Goal: Task Accomplishment & Management: Manage account settings

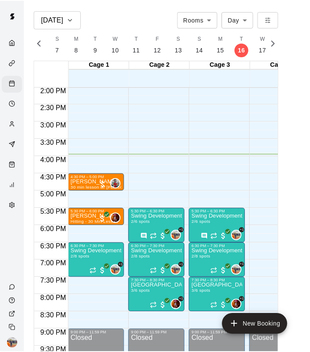
scroll to position [496, 0]
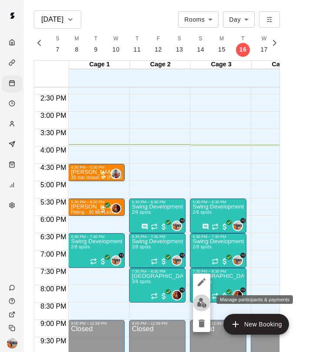
click at [204, 304] on img "edit" at bounding box center [202, 303] width 10 height 10
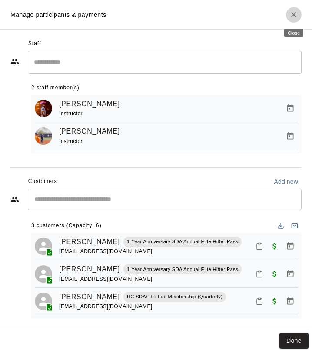
click at [290, 14] on icon "Close" at bounding box center [293, 14] width 9 height 9
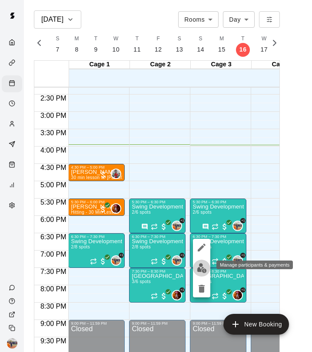
click at [203, 265] on img "edit" at bounding box center [202, 268] width 10 height 10
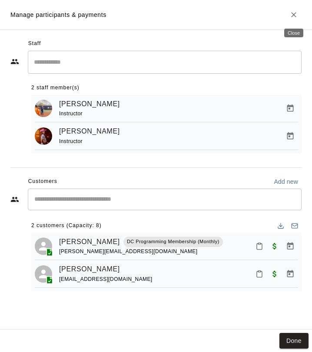
click at [292, 16] on icon "Close" at bounding box center [293, 14] width 5 height 5
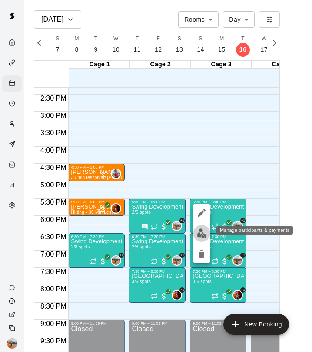
click at [204, 232] on img "edit" at bounding box center [202, 234] width 10 height 10
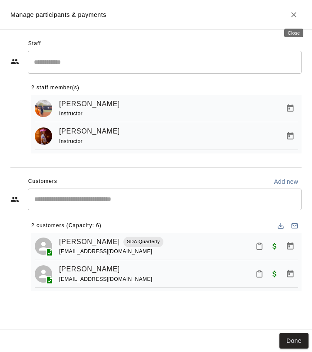
click at [294, 15] on icon "Close" at bounding box center [293, 14] width 5 height 5
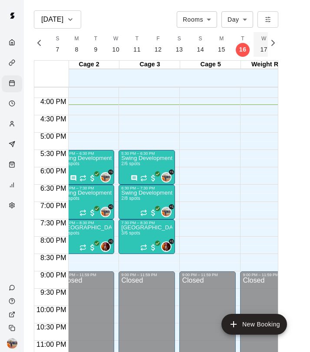
scroll to position [0, 3710]
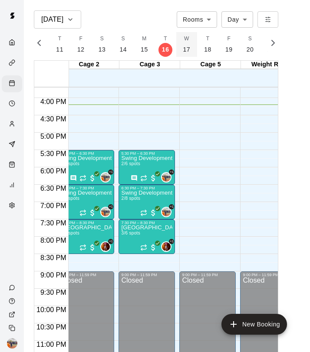
click at [184, 49] on p "17" at bounding box center [186, 49] width 7 height 9
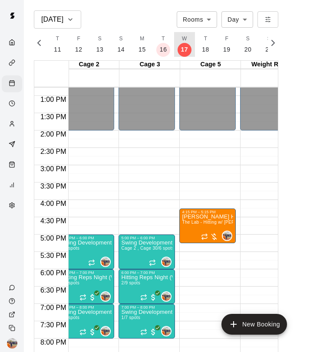
scroll to position [443, 71]
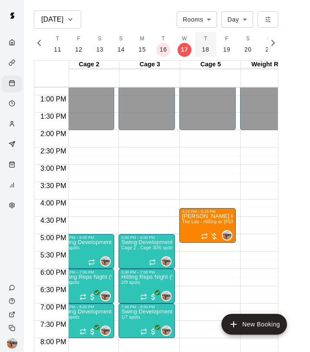
click at [202, 49] on p "18" at bounding box center [205, 49] width 7 height 9
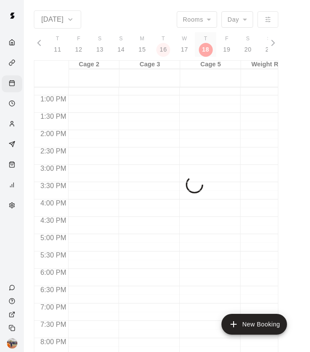
scroll to position [0, 3732]
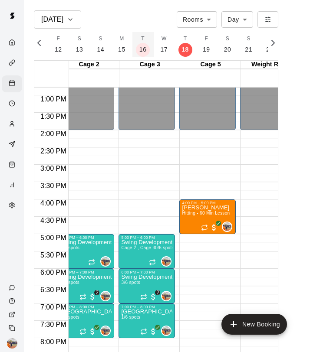
click at [143, 52] on p "16" at bounding box center [142, 49] width 7 height 9
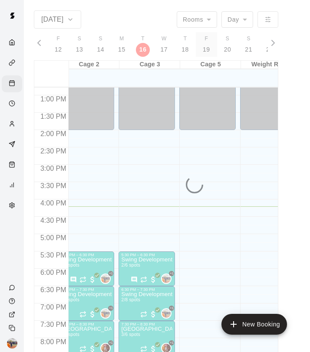
click at [210, 50] on p "19" at bounding box center [206, 49] width 7 height 9
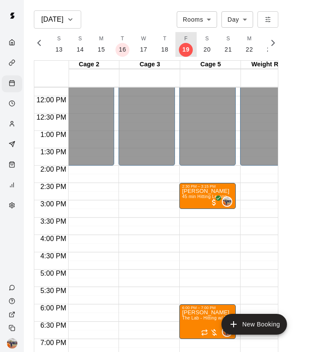
scroll to position [407, 71]
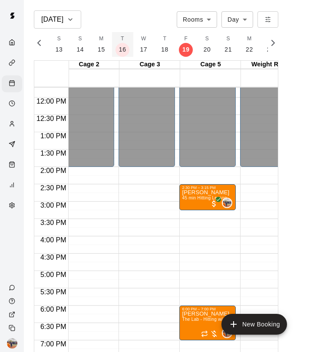
click at [121, 54] on p "16" at bounding box center [122, 49] width 7 height 9
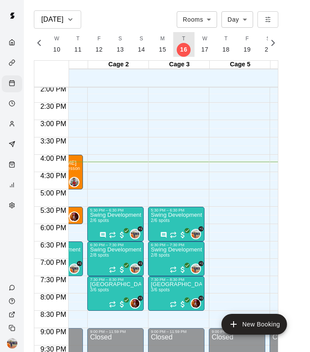
scroll to position [491, 42]
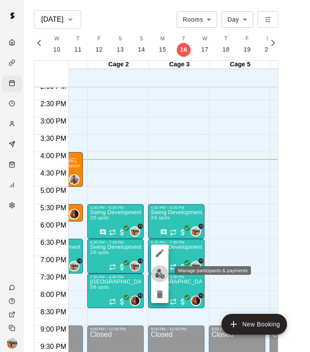
click at [157, 277] on img "edit" at bounding box center [160, 274] width 10 height 10
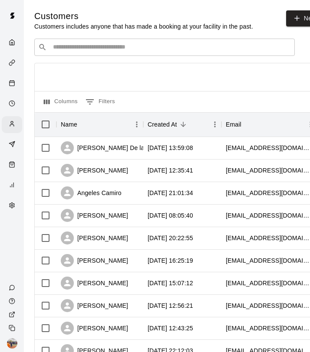
select select "**"
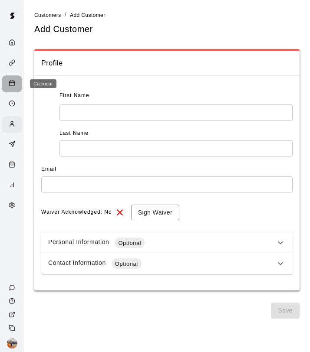
click at [13, 82] on icon "Calendar" at bounding box center [12, 83] width 7 height 7
